Goal: Transaction & Acquisition: Book appointment/travel/reservation

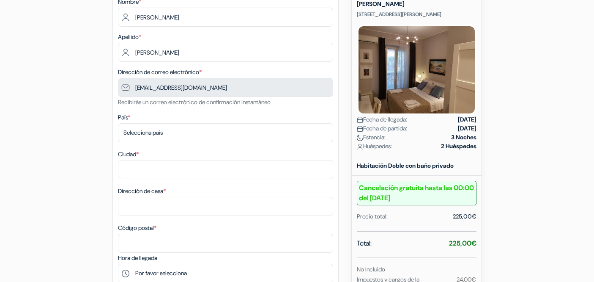
scroll to position [122, 0]
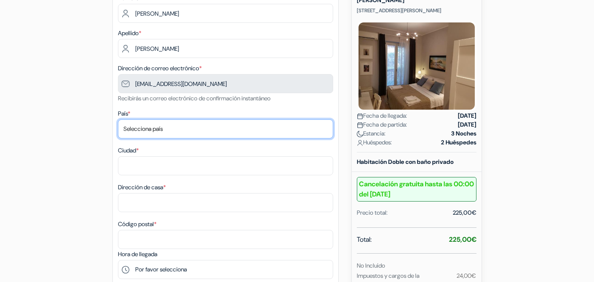
click at [149, 128] on select "Selecciona país Abjasia Afganistán Albania Alemania Andorra Angola Anguila Anti…" at bounding box center [225, 128] width 215 height 19
select select "ar"
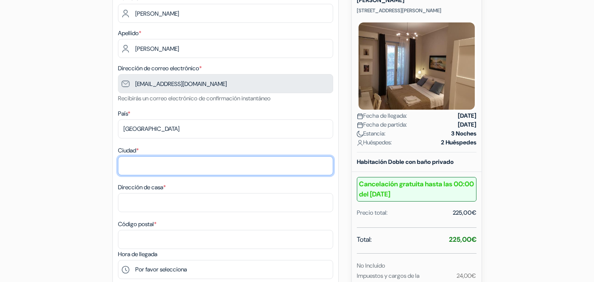
click at [160, 162] on input "Ciudad *" at bounding box center [225, 165] width 215 height 19
type input "Carmen de Patagones"
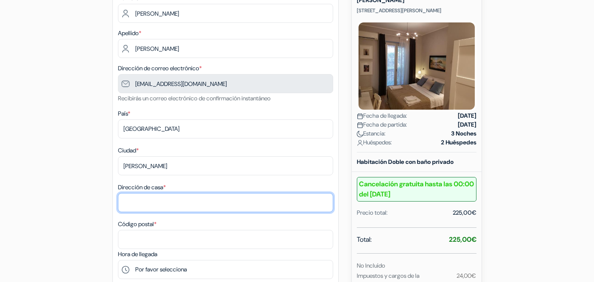
click at [157, 197] on input "Dirección de casa *" at bounding box center [225, 202] width 215 height 19
type input "Italia Nº 291 Primero C"
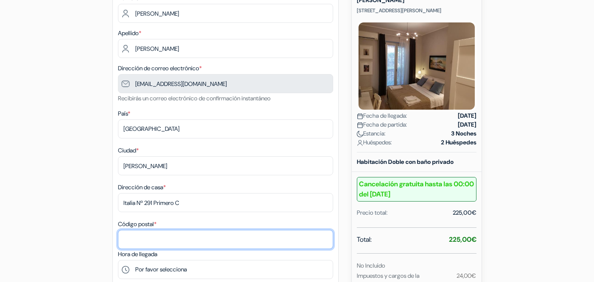
click at [154, 243] on input "Código postal *" at bounding box center [225, 239] width 215 height 19
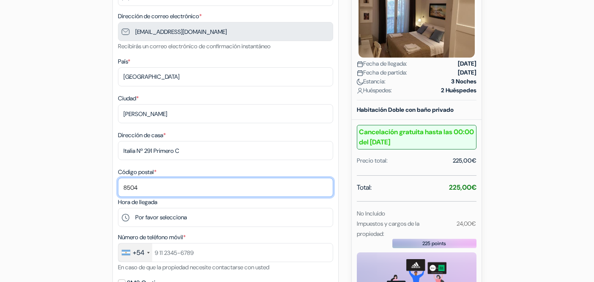
scroll to position [196, 0]
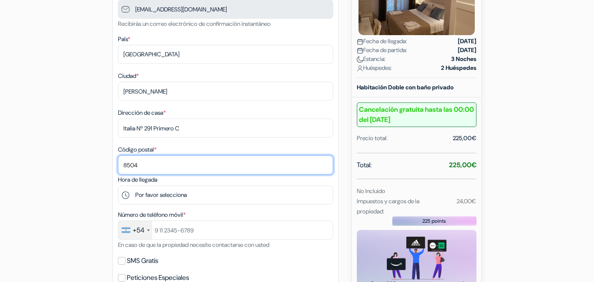
type input "8504"
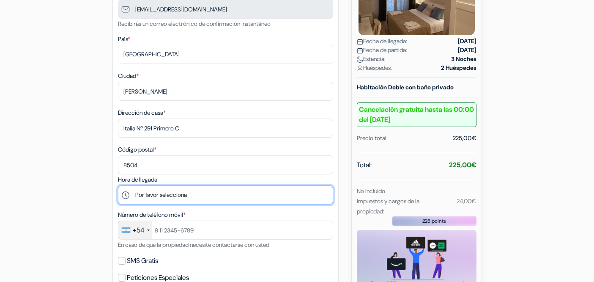
click at [182, 192] on select "Por favor selecciona 15:00 16:00 17:00 18:00 19:00 20:00 21:00" at bounding box center [225, 194] width 215 height 19
select select "15"
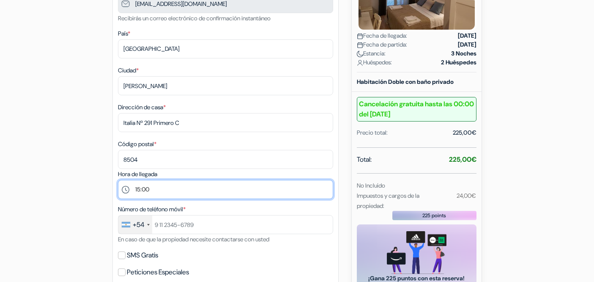
scroll to position [211, 0]
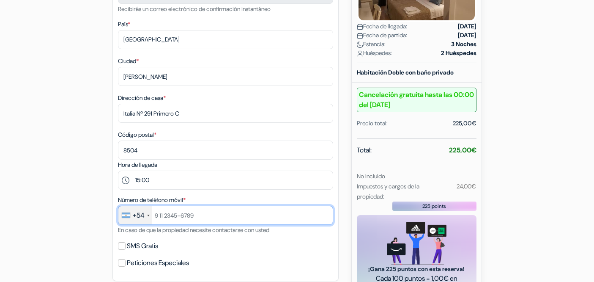
click at [170, 215] on input "text" at bounding box center [225, 215] width 215 height 19
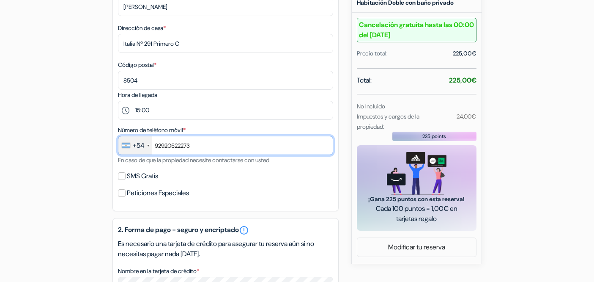
scroll to position [302, 0]
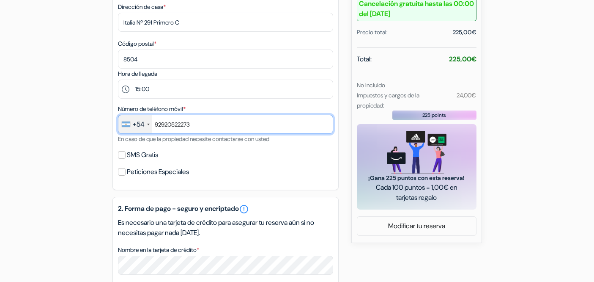
type input "92920522273"
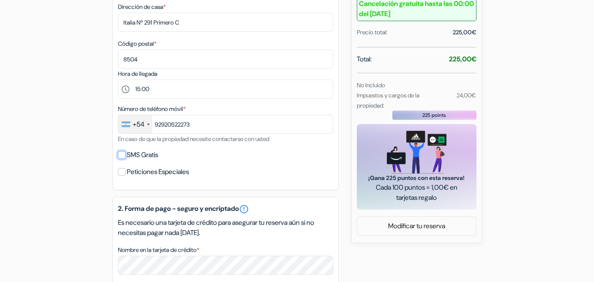
click at [123, 153] on input "SMS Gratis" at bounding box center [122, 155] width 8 height 8
checkbox input "true"
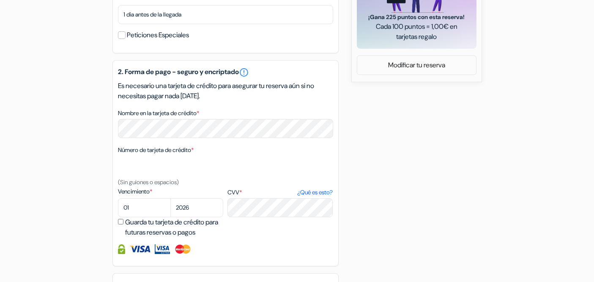
scroll to position [463, 0]
click at [139, 204] on select "01 02 03 04 05 06 07 08 09 10 11 12" at bounding box center [144, 207] width 53 height 19
select select "05"
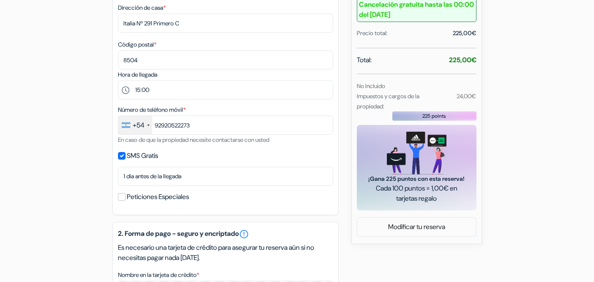
scroll to position [546, 0]
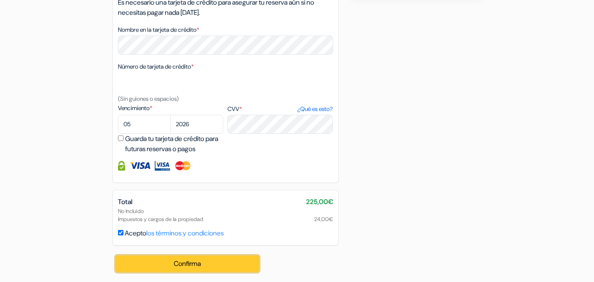
click at [201, 264] on button "Confirma Loading..." at bounding box center [187, 263] width 143 height 16
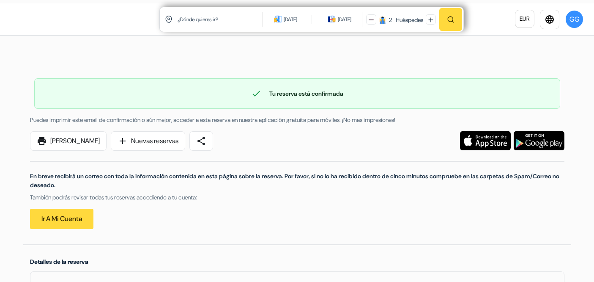
scroll to position [13, 0]
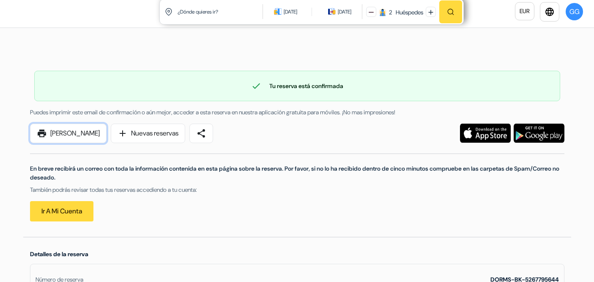
click at [73, 134] on link "print [PERSON_NAME]" at bounding box center [68, 133] width 77 height 19
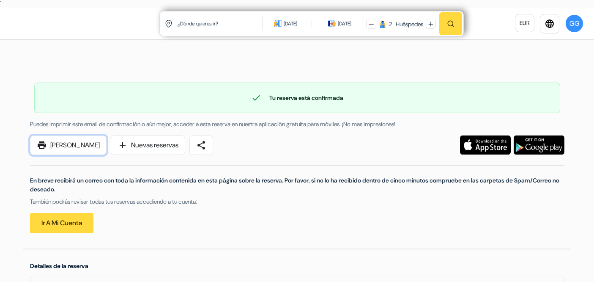
scroll to position [0, 0]
